Goal: Task Accomplishment & Management: Use online tool/utility

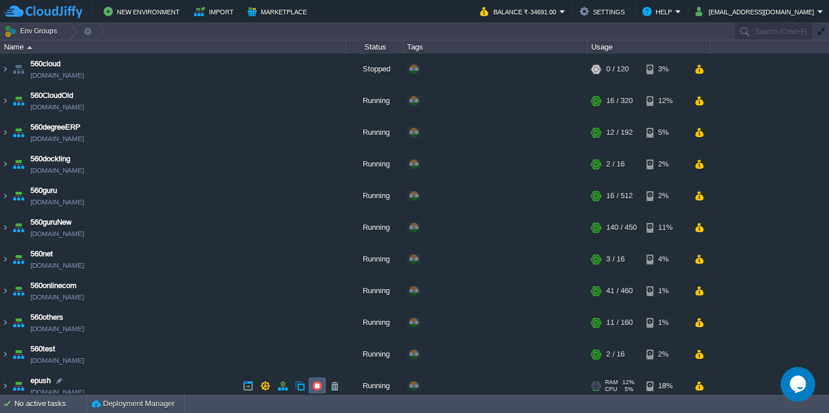
click at [309, 385] on td at bounding box center [317, 385] width 17 height 17
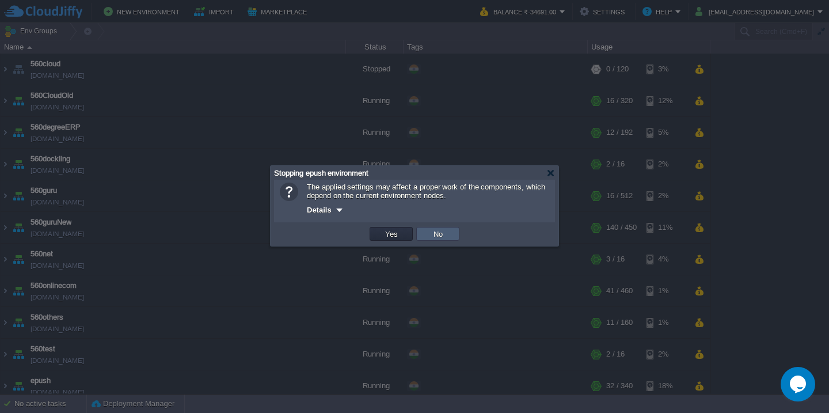
click at [437, 239] on button "No" at bounding box center [438, 234] width 16 height 10
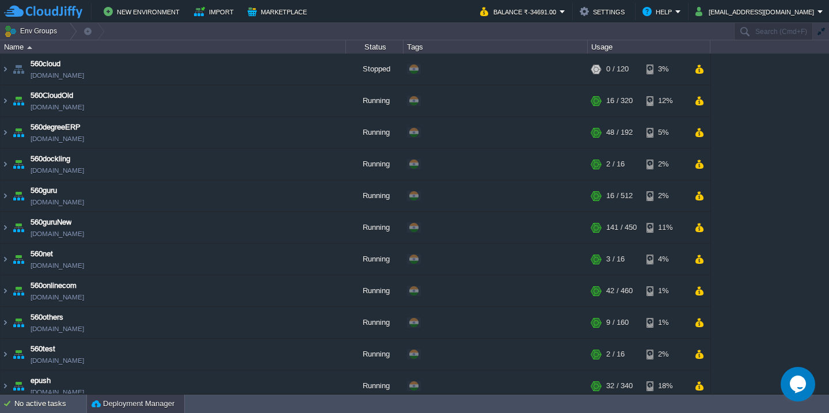
click at [113, 412] on div "Deployment Manager" at bounding box center [135, 403] width 97 height 18
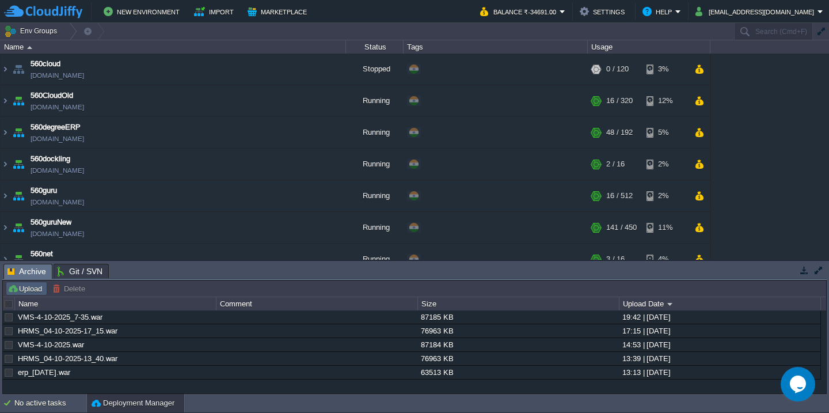
click at [28, 291] on button "Upload" at bounding box center [26, 288] width 38 height 10
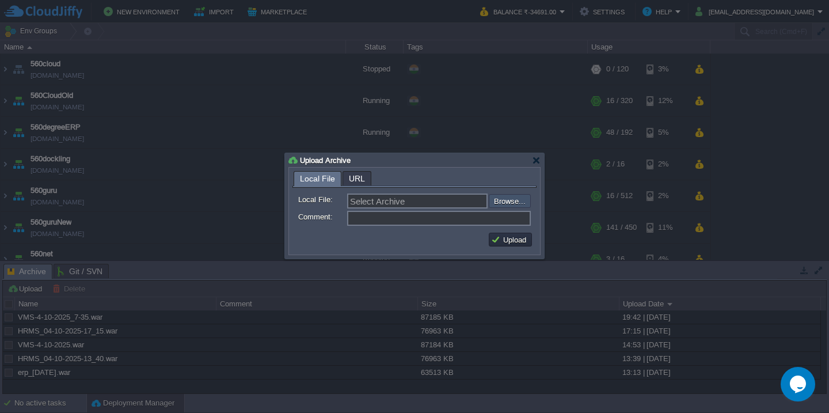
click at [518, 199] on input "file" at bounding box center [458, 201] width 146 height 14
type input "C:\fakepath\guruAPI_source_06_10_25(9.46).war"
type input "guruAPI_source_06_10_25(9.46).war"
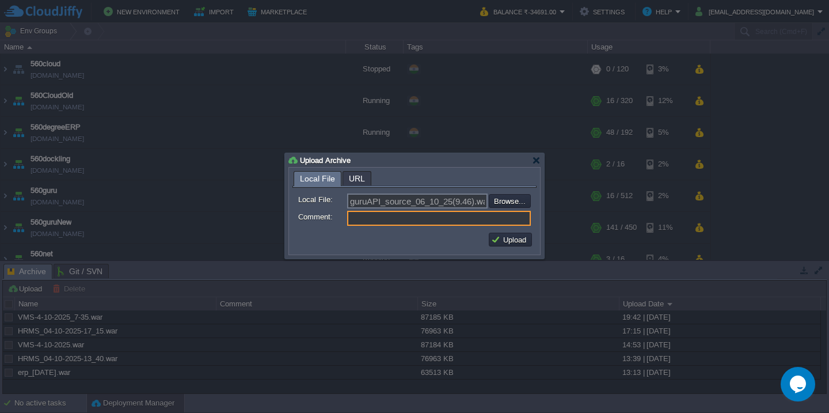
click at [508, 248] on td "Upload" at bounding box center [510, 239] width 47 height 17
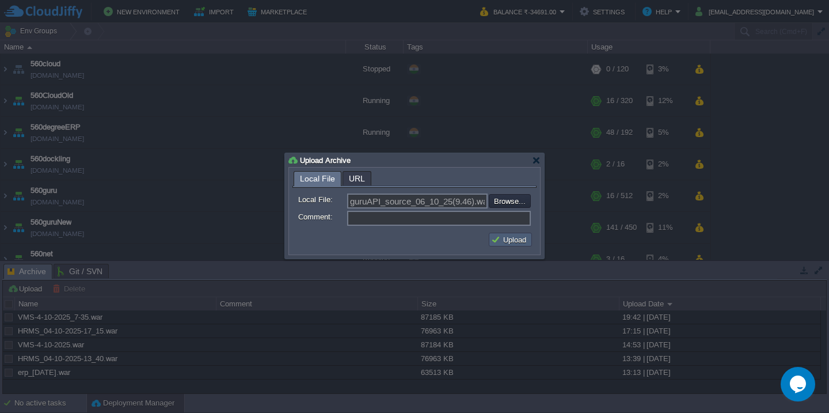
click at [510, 242] on button "Upload" at bounding box center [510, 239] width 39 height 10
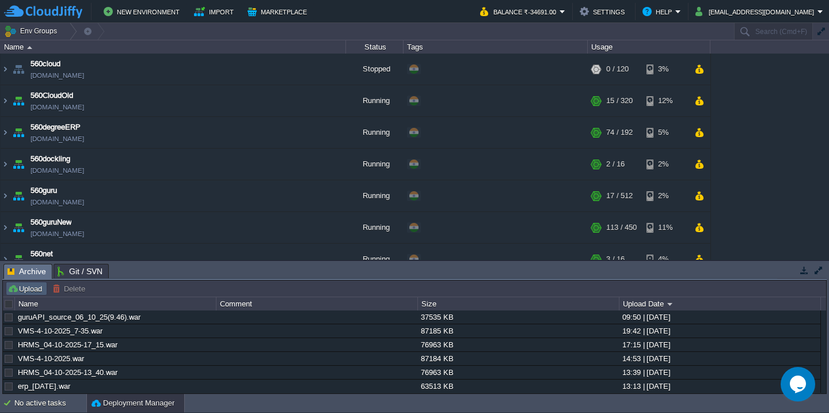
click at [26, 291] on button "Upload" at bounding box center [26, 288] width 38 height 10
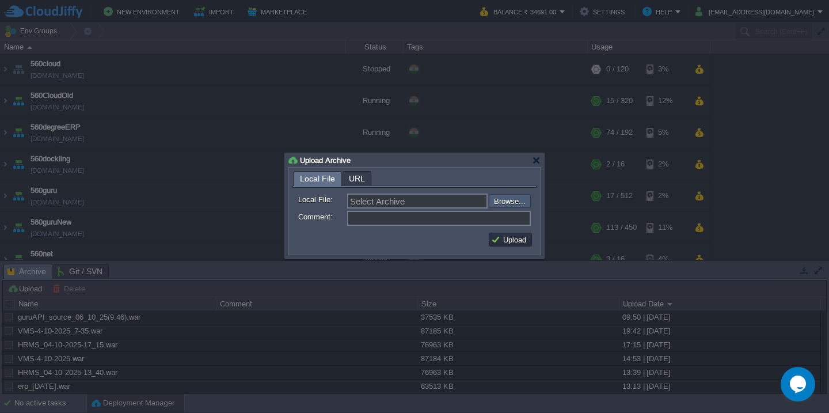
click at [500, 197] on input "file" at bounding box center [458, 201] width 146 height 14
type input "C:\fakepath\guruAPI_source_06_10_25(9.46).war"
type input "guruAPI_source_06_10_25(9.46).war"
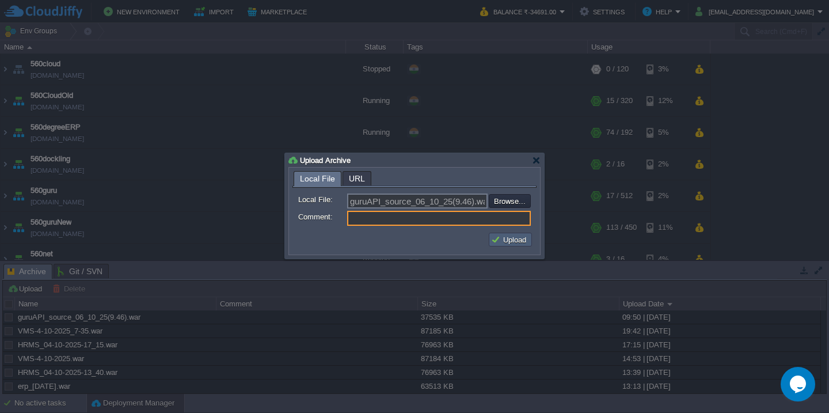
click at [499, 240] on button "Upload" at bounding box center [510, 239] width 39 height 10
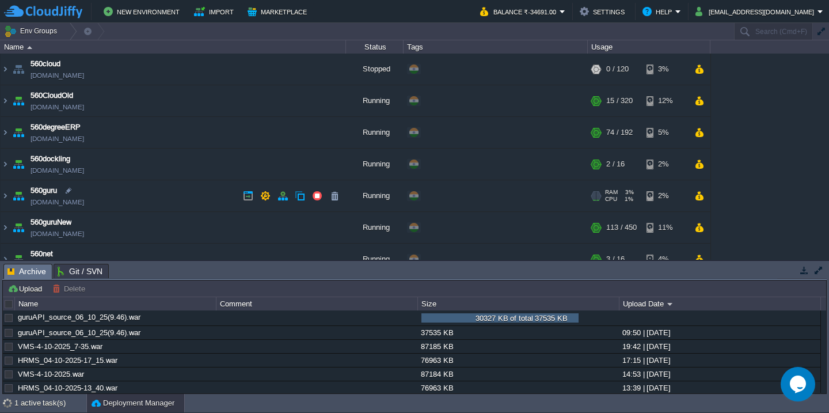
click at [172, 196] on td "560guru [DOMAIN_NAME]" at bounding box center [174, 196] width 346 height 32
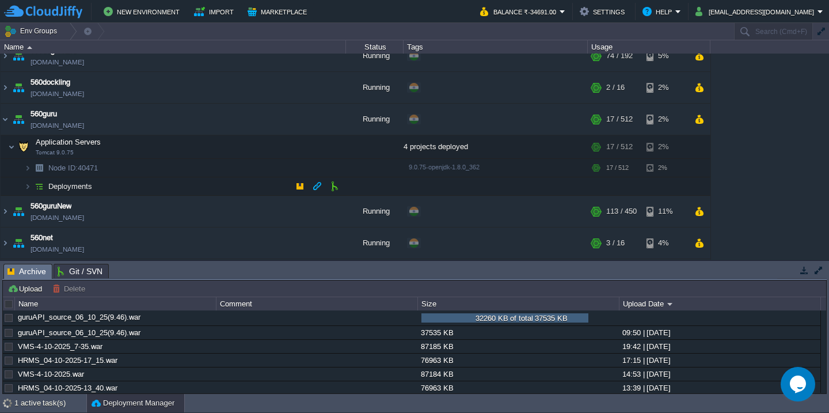
click at [183, 182] on td "Deployments" at bounding box center [174, 186] width 346 height 18
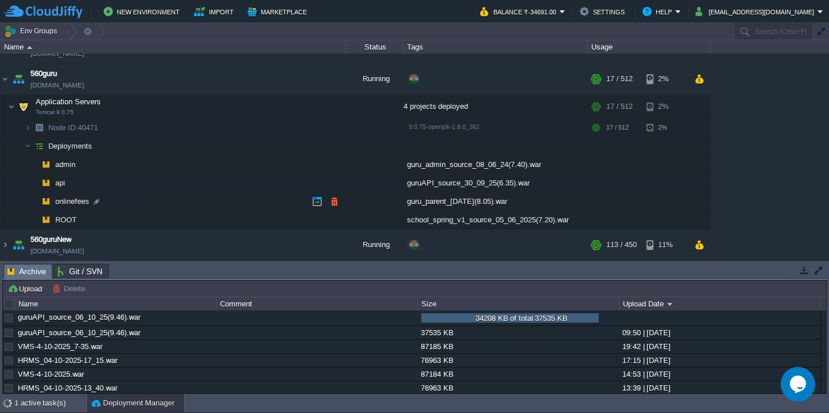
scroll to position [140, 0]
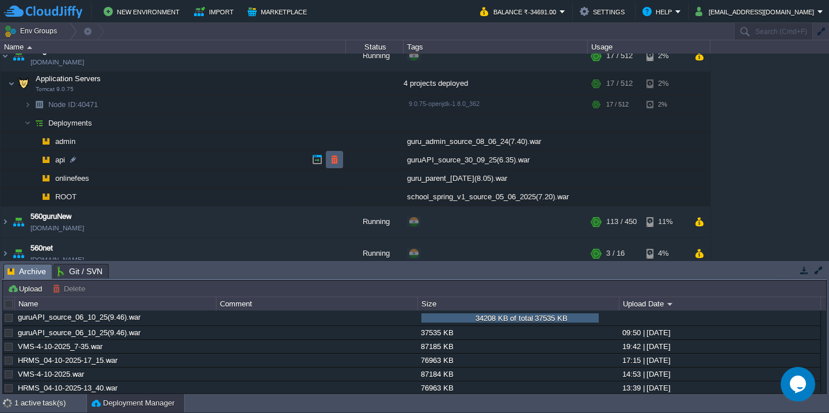
click at [334, 160] on button "button" at bounding box center [334, 159] width 10 height 10
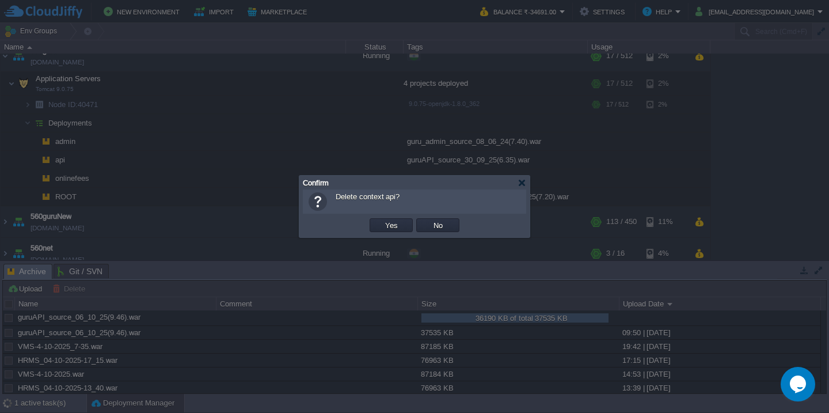
click at [382, 220] on button "Yes" at bounding box center [392, 225] width 20 height 10
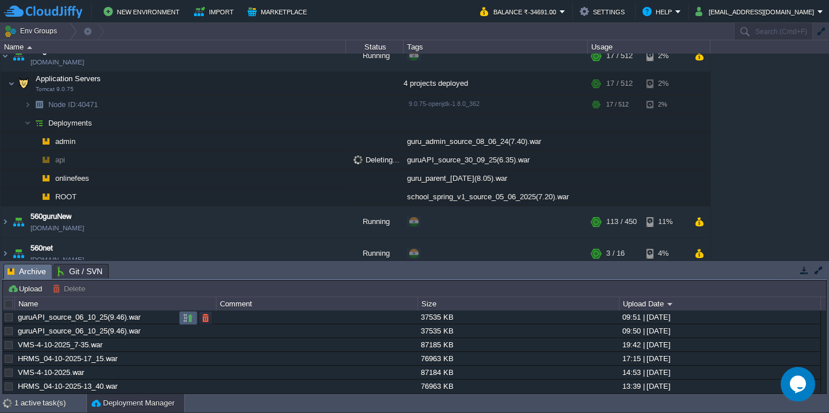
click at [184, 318] on button "button" at bounding box center [188, 318] width 10 height 10
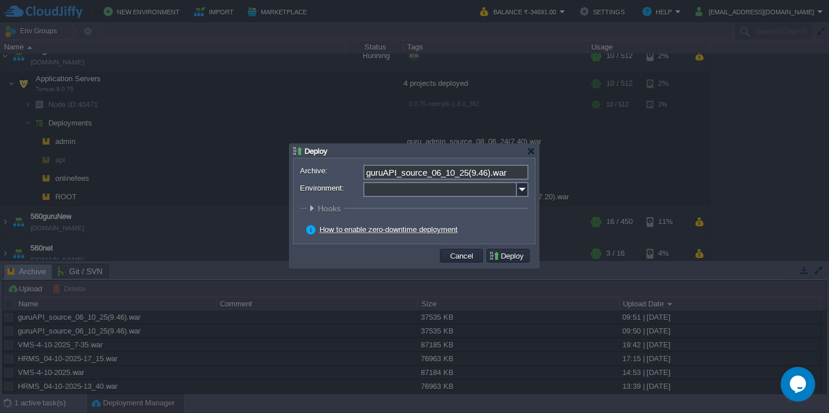
click at [412, 185] on input "Environment:" at bounding box center [440, 189] width 154 height 15
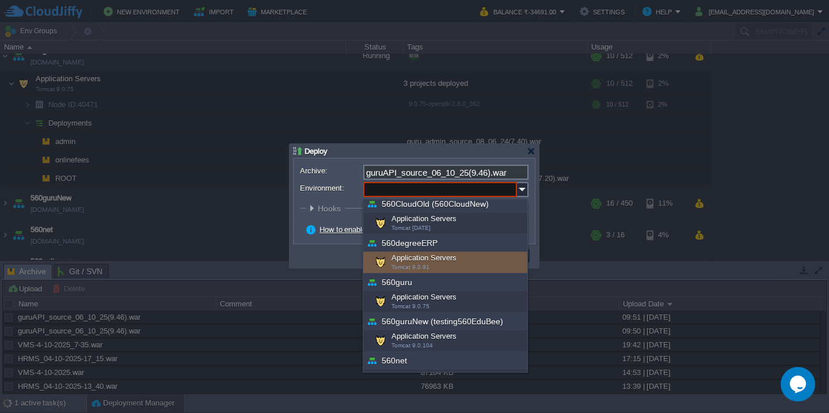
scroll to position [44, 0]
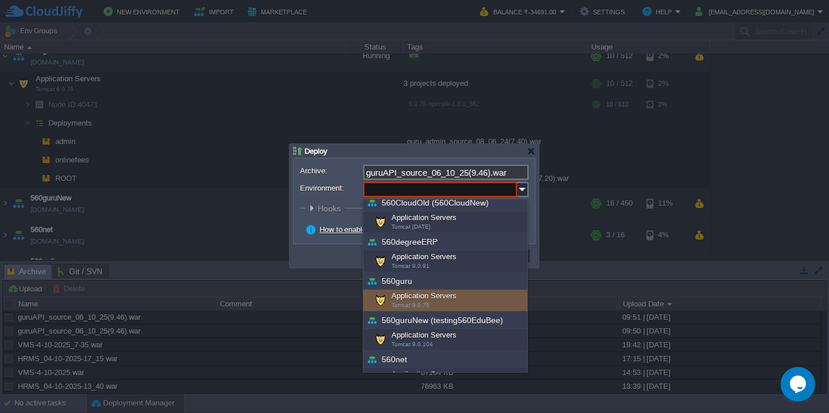
click at [418, 301] on div "Application Servers Tomcat 9.0.75" at bounding box center [445, 301] width 164 height 22
type input "Application Servers (560guru)"
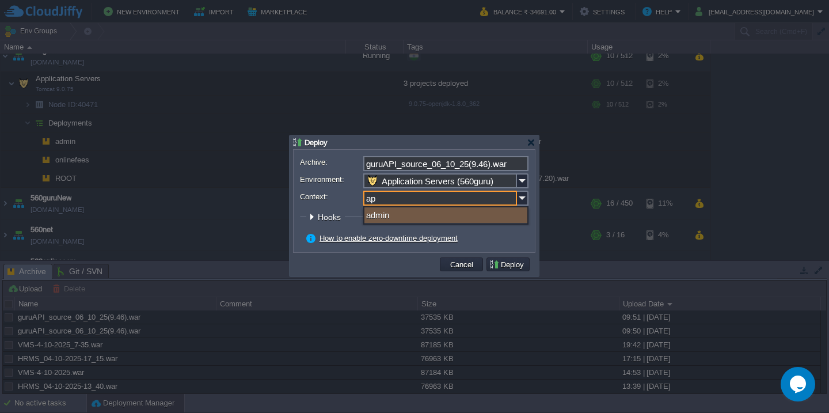
type input "api"
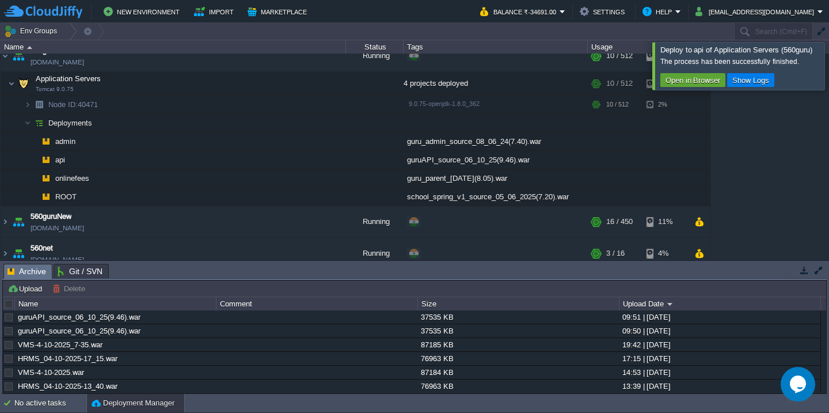
click at [829, 60] on div at bounding box center [843, 65] width 0 height 47
